Goal: Task Accomplishment & Management: Complete application form

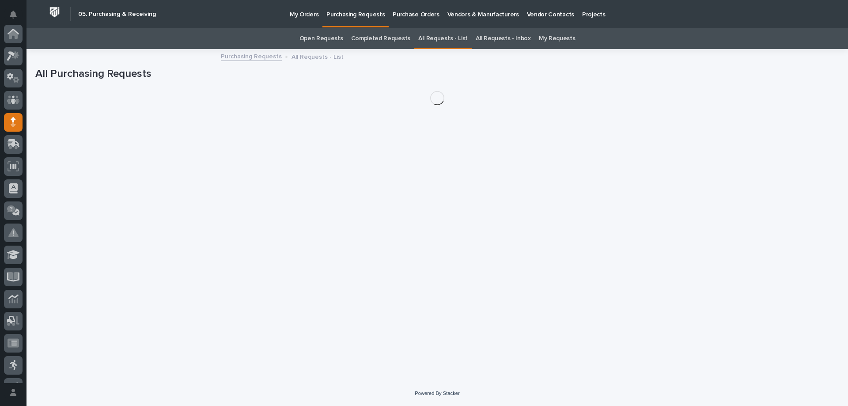
scroll to position [88, 0]
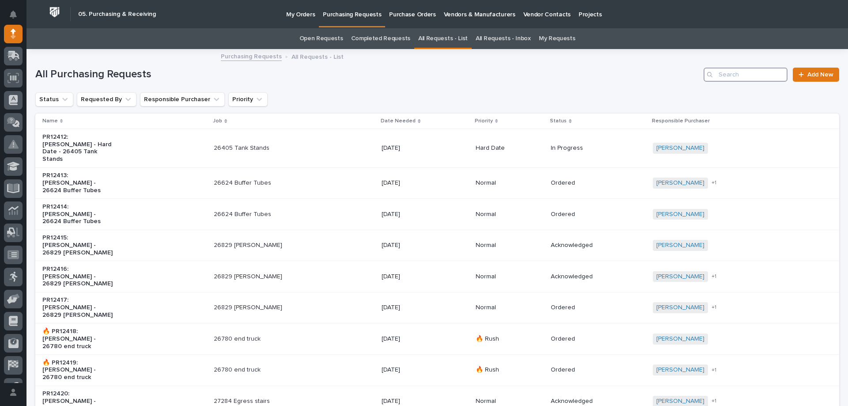
click at [724, 77] on input "Search" at bounding box center [746, 75] width 84 height 14
type input "27108"
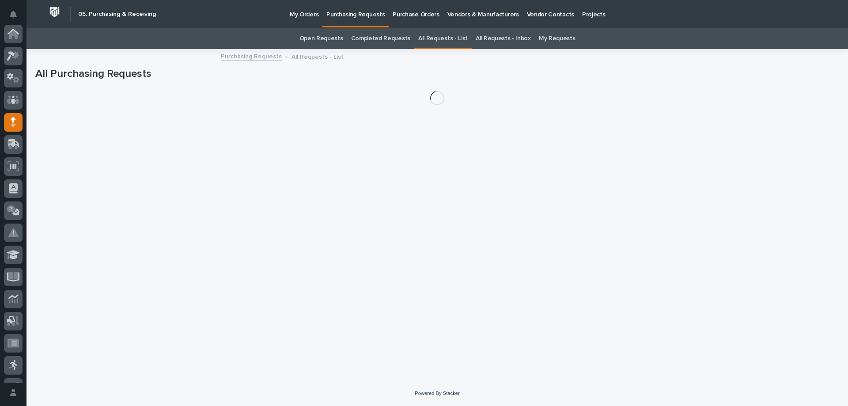
scroll to position [88, 0]
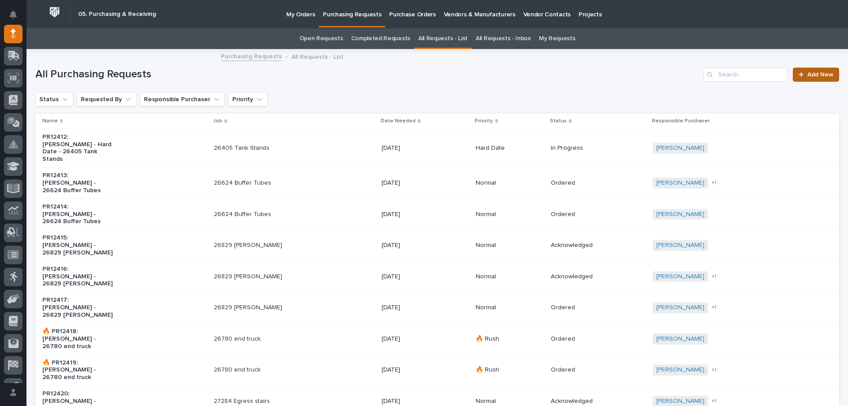
click at [806, 81] on link "Add New" at bounding box center [816, 75] width 46 height 14
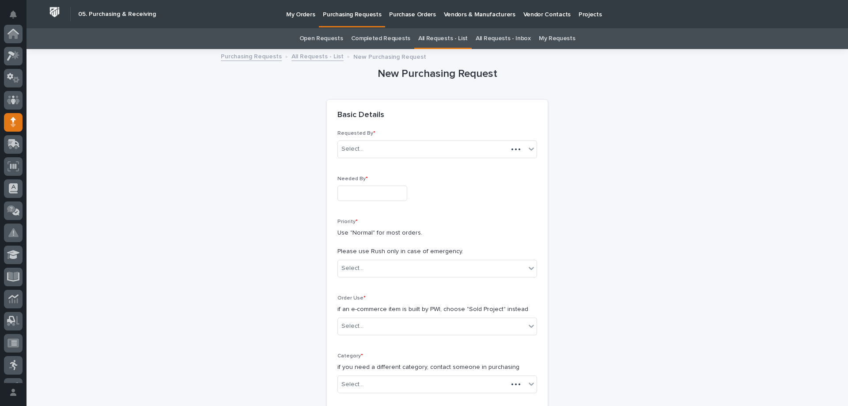
scroll to position [88, 0]
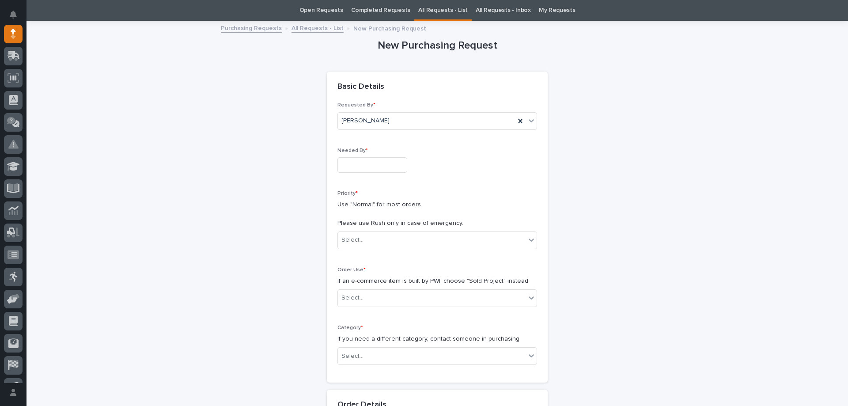
click at [360, 169] on input "text" at bounding box center [372, 164] width 70 height 15
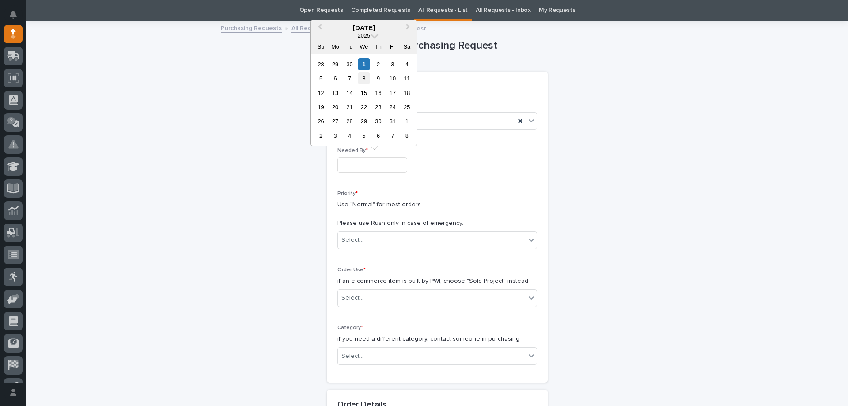
click at [362, 83] on div "8" at bounding box center [364, 78] width 12 height 12
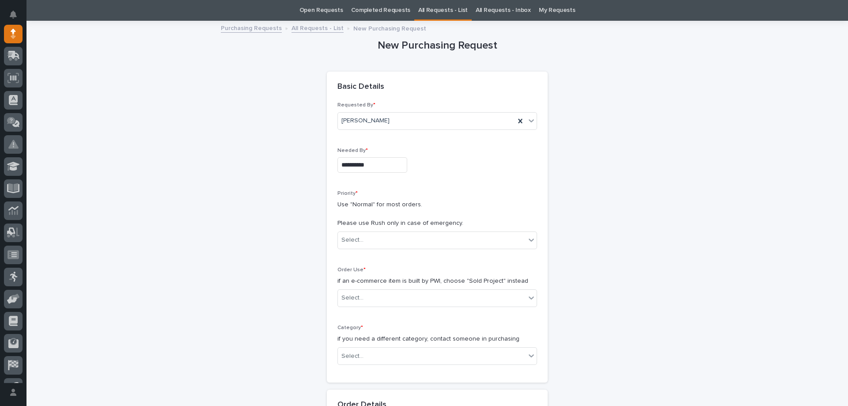
click at [395, 160] on input "**********" at bounding box center [372, 164] width 70 height 15
click at [390, 63] on div "3" at bounding box center [392, 64] width 12 height 12
type input "**********"
click at [367, 237] on div "Select..." at bounding box center [432, 240] width 188 height 15
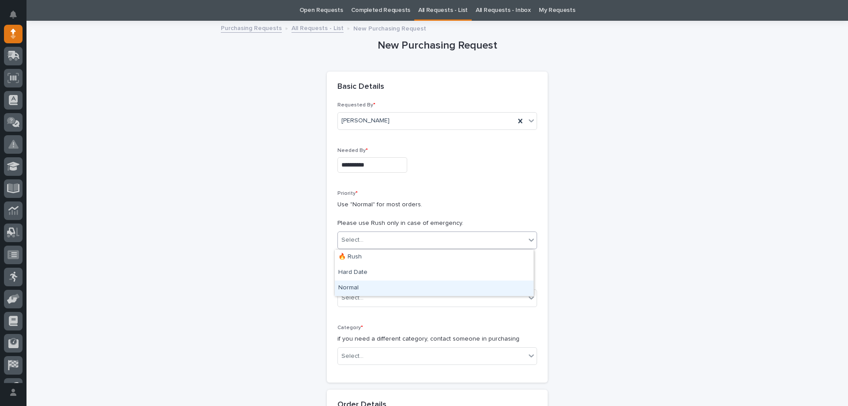
click at [348, 285] on div "Normal" at bounding box center [434, 287] width 199 height 15
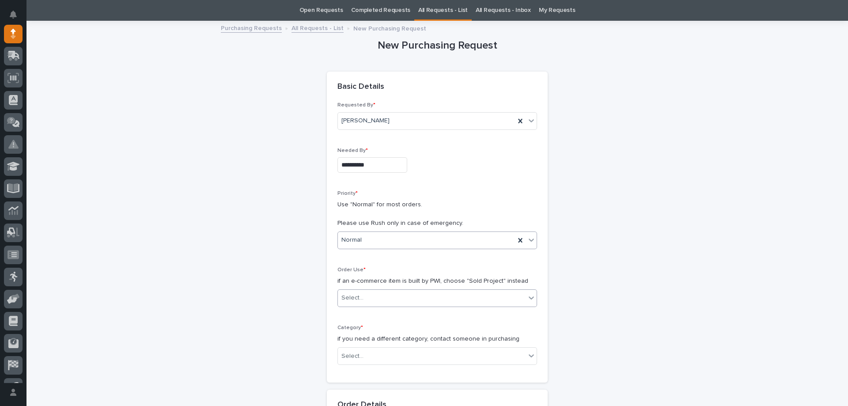
click at [352, 303] on div "Select..." at bounding box center [432, 298] width 188 height 15
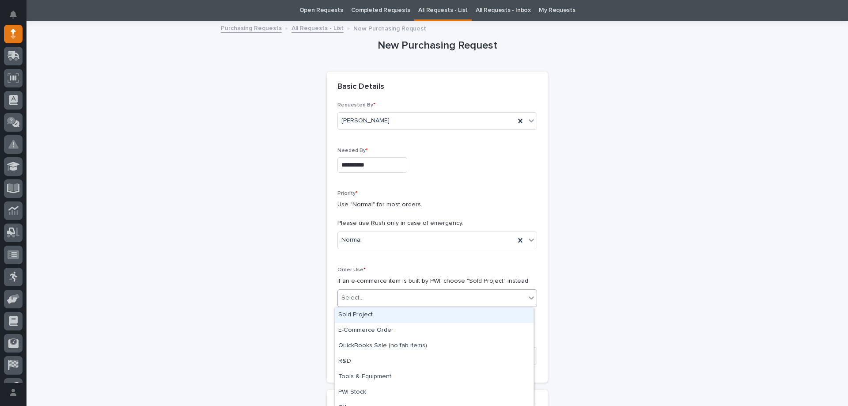
click at [365, 318] on div "Sold Project" at bounding box center [434, 314] width 199 height 15
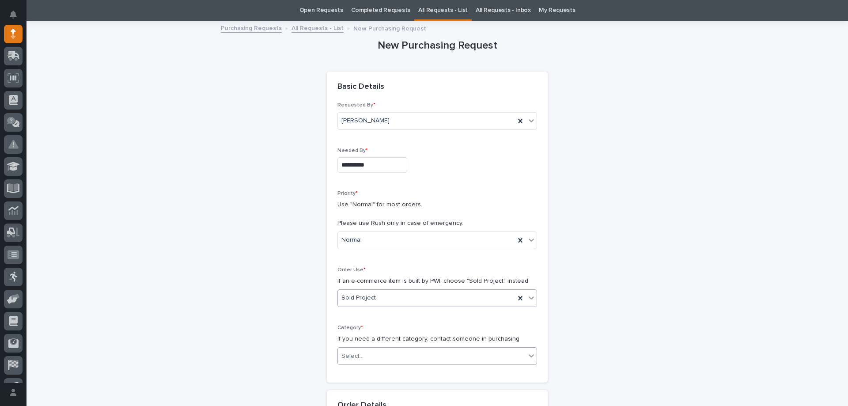
click at [356, 352] on div "Select..." at bounding box center [352, 356] width 22 height 9
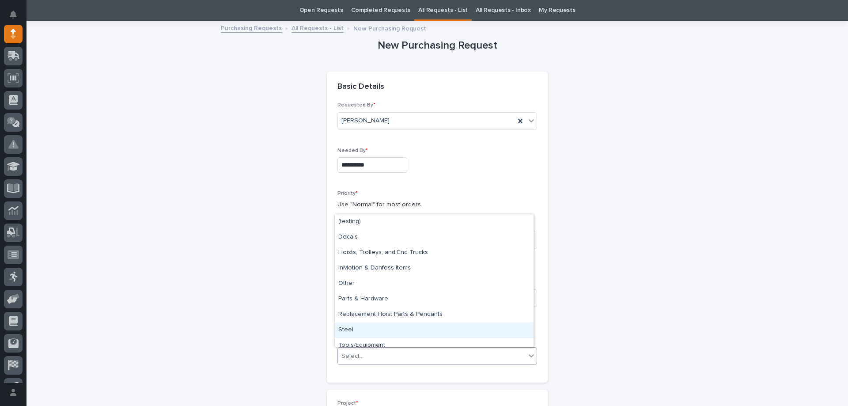
click at [353, 327] on div "Steel" at bounding box center [434, 329] width 199 height 15
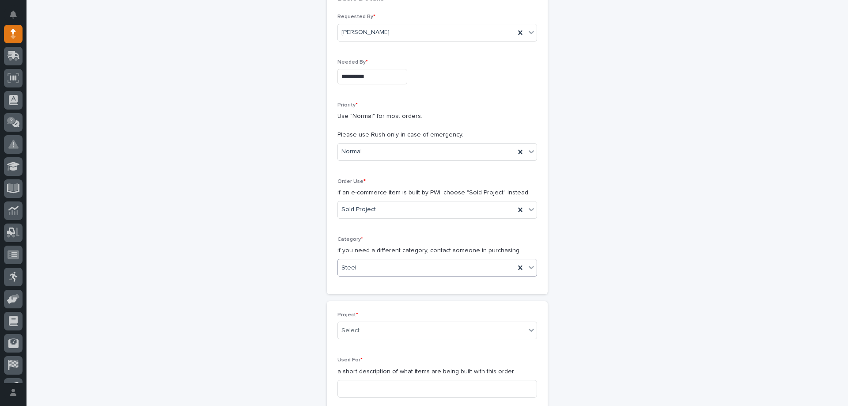
scroll to position [205, 0]
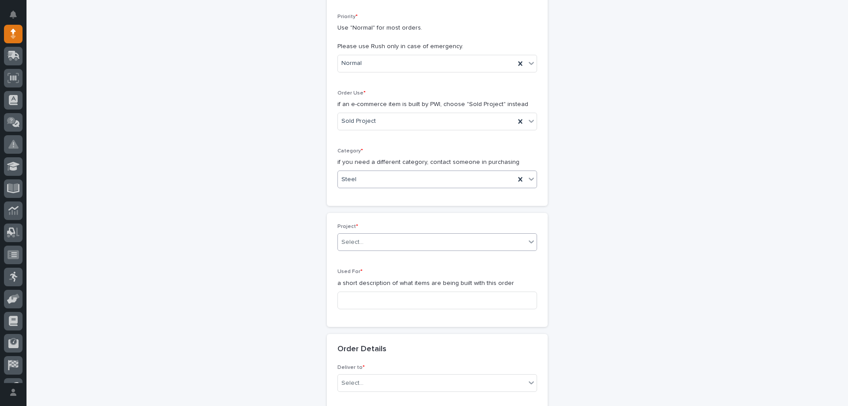
click at [354, 233] on div "Select..." at bounding box center [437, 242] width 200 height 18
type input "*****"
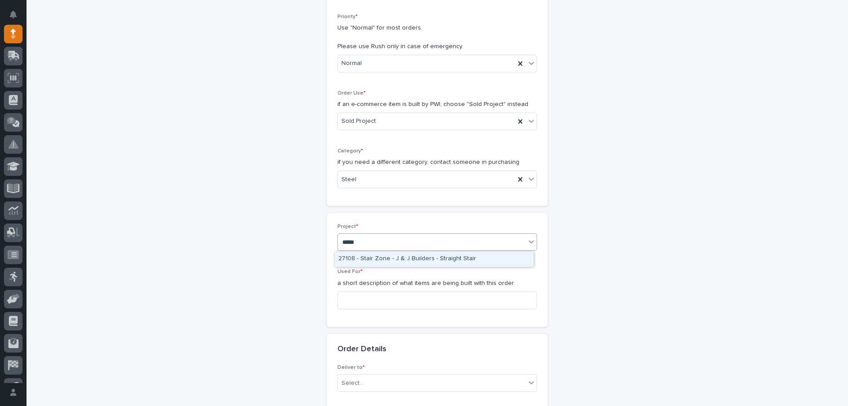
click at [452, 262] on div "27108 - Stair Zone - J & J Builders - Straight Stair" at bounding box center [434, 258] width 199 height 15
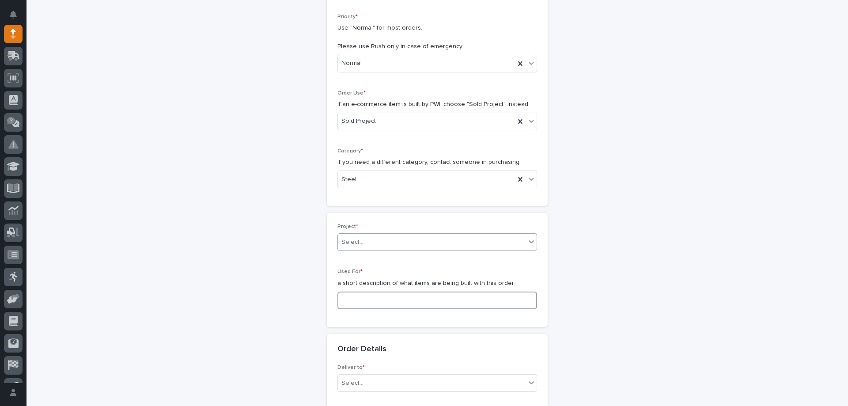
click at [427, 303] on input at bounding box center [437, 300] width 200 height 18
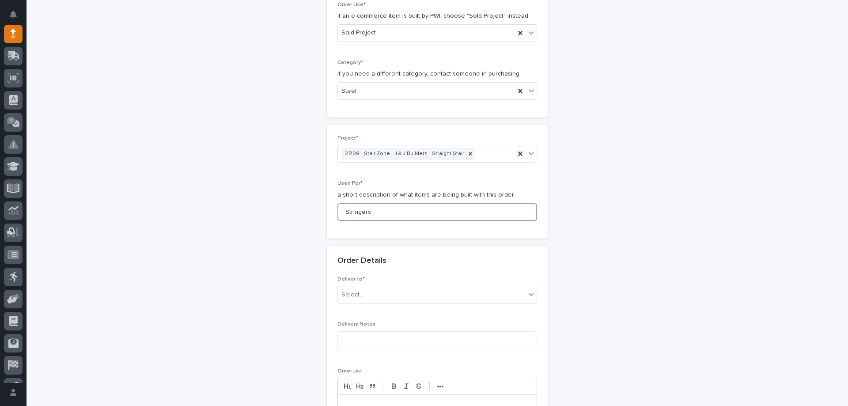
scroll to position [337, 0]
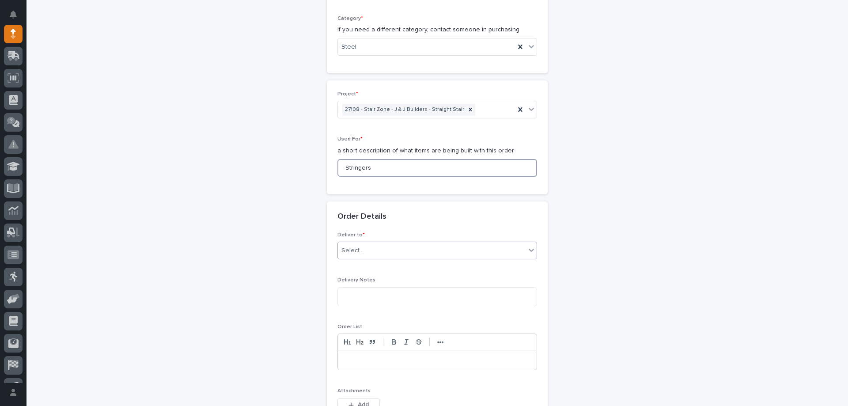
type input "Stringers"
click at [394, 250] on div "Select..." at bounding box center [432, 250] width 188 height 15
click at [386, 263] on div "PWI" at bounding box center [434, 267] width 199 height 15
click at [375, 299] on textarea at bounding box center [437, 296] width 200 height 19
type textarea "**********"
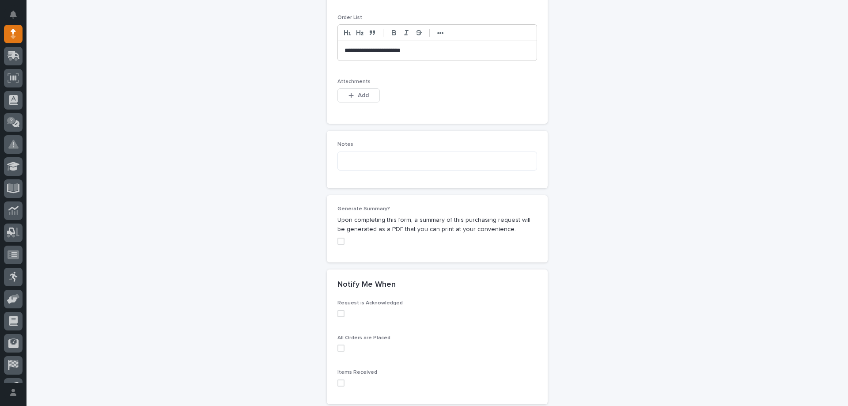
scroll to position [691, 0]
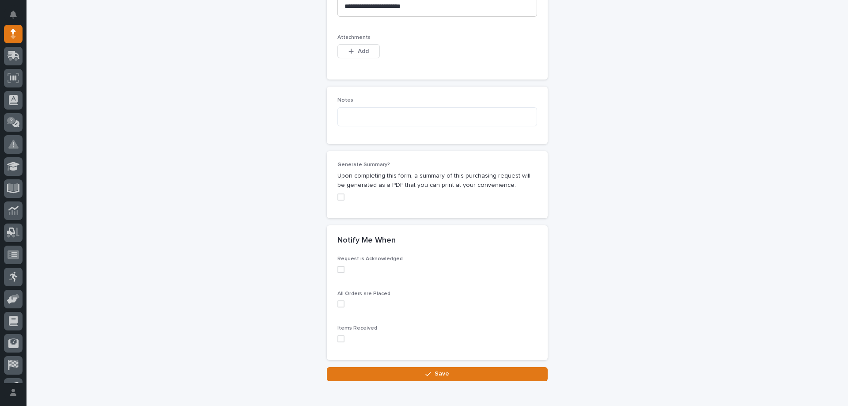
click at [340, 272] on span at bounding box center [340, 269] width 7 height 7
click at [338, 300] on span at bounding box center [340, 303] width 7 height 7
click at [337, 337] on span at bounding box center [340, 338] width 7 height 7
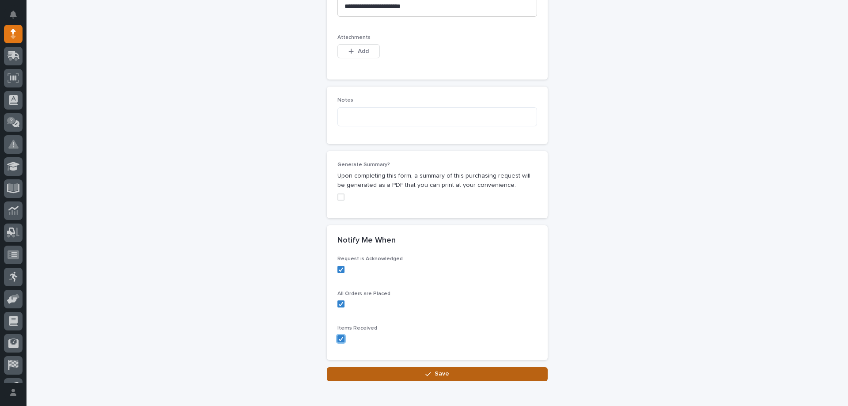
click at [429, 378] on button "Save" at bounding box center [437, 374] width 221 height 14
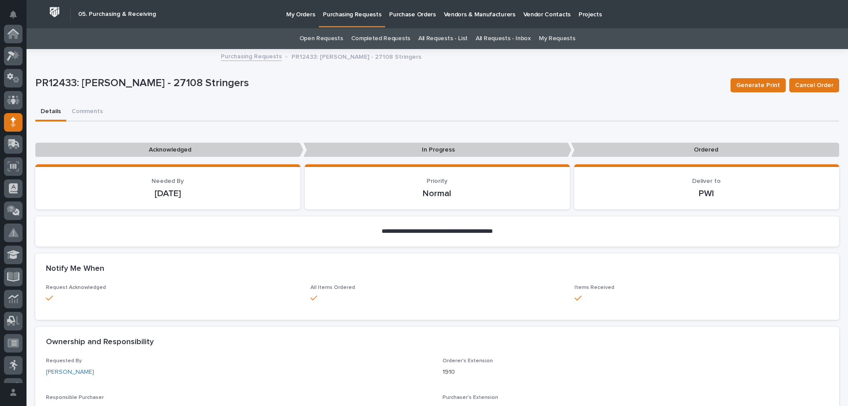
scroll to position [88, 0]
